Goal: Task Accomplishment & Management: Complete application form

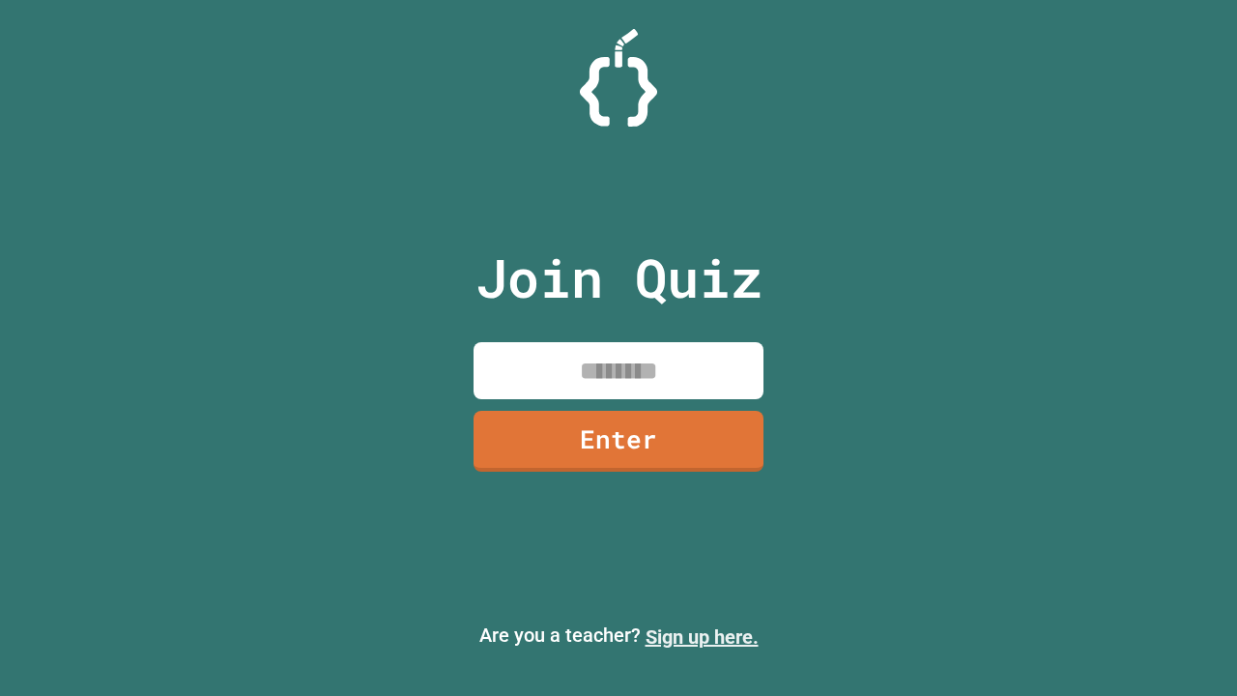
click at [702, 637] on link "Sign up here." at bounding box center [702, 636] width 113 height 23
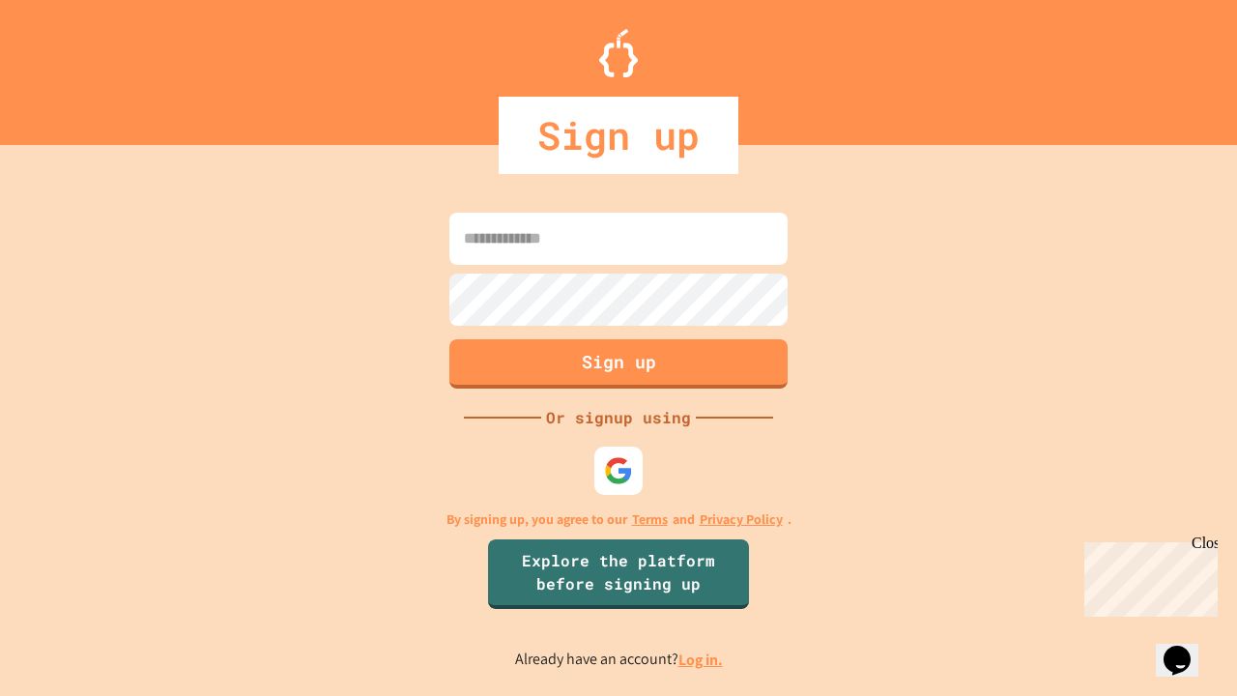
click at [702, 659] on link "Log in." at bounding box center [701, 660] width 44 height 20
